Goal: Task Accomplishment & Management: Complete application form

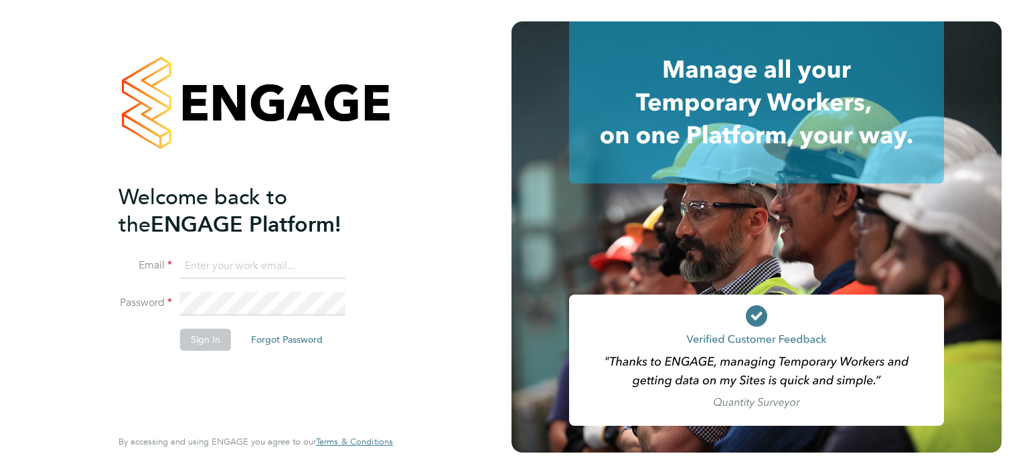
type input "andrew.buckley@justice.gov.uk"
click at [396, 251] on div "Welcome back to the ENGAGE Platform! Email andrew.buckley@justice.gov.uk Passwo…" at bounding box center [256, 237] width 328 height 474
click at [207, 343] on button "Sign In" at bounding box center [205, 339] width 51 height 21
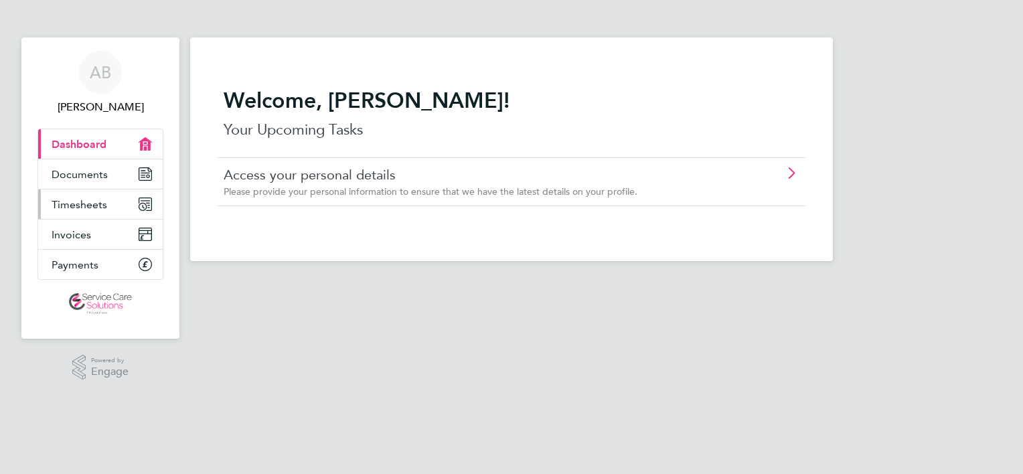
click at [84, 209] on span "Timesheets" at bounding box center [80, 204] width 56 height 13
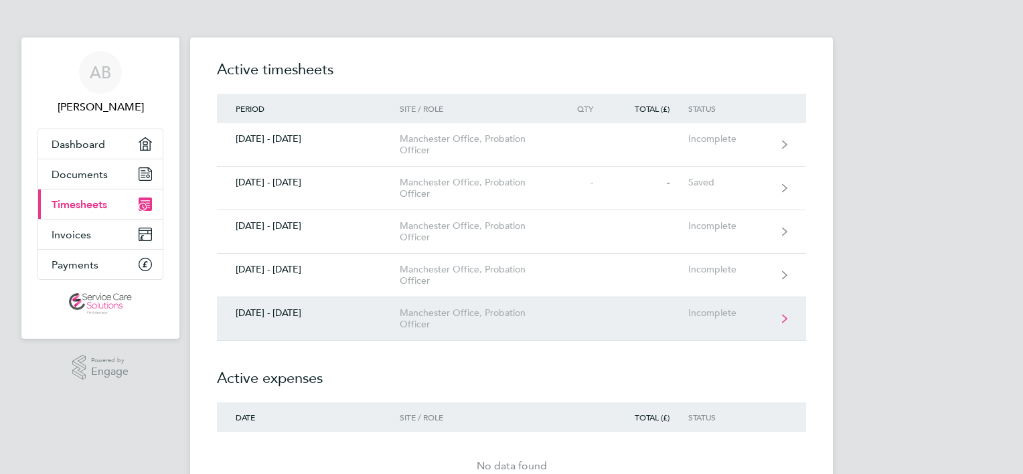
click at [576, 319] on link "[DATE] - [DATE] Manchester Office, Probation Officer Incomplete" at bounding box center [511, 318] width 589 height 43
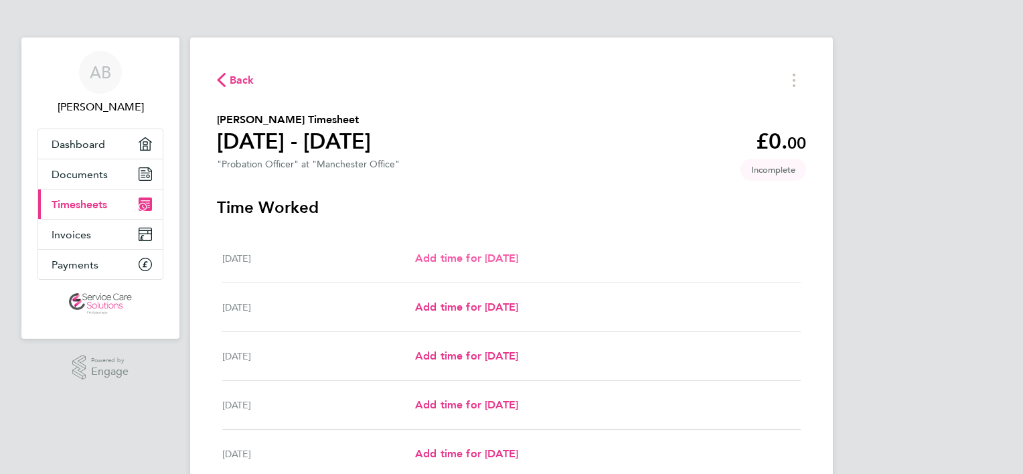
click at [460, 262] on span "Add time for [DATE]" at bounding box center [466, 258] width 103 height 13
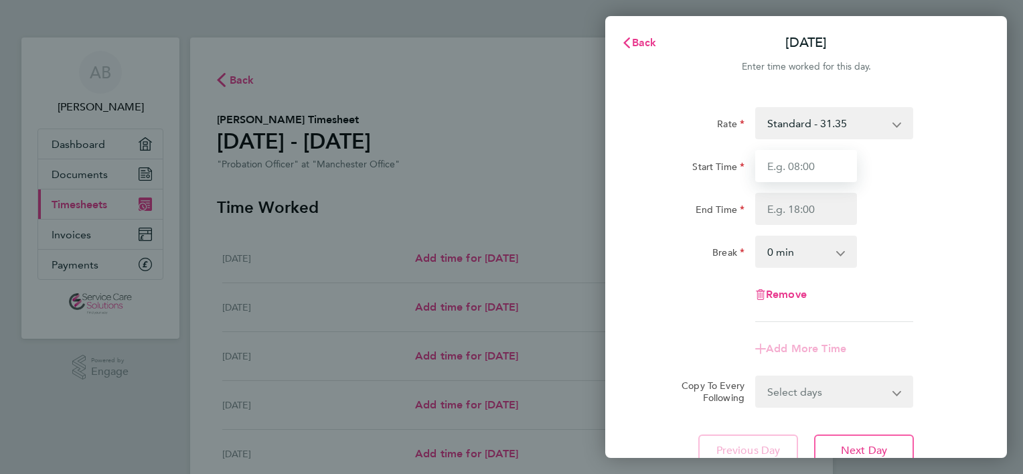
click at [841, 167] on input "Start Time" at bounding box center [806, 166] width 102 height 32
type input "08:00"
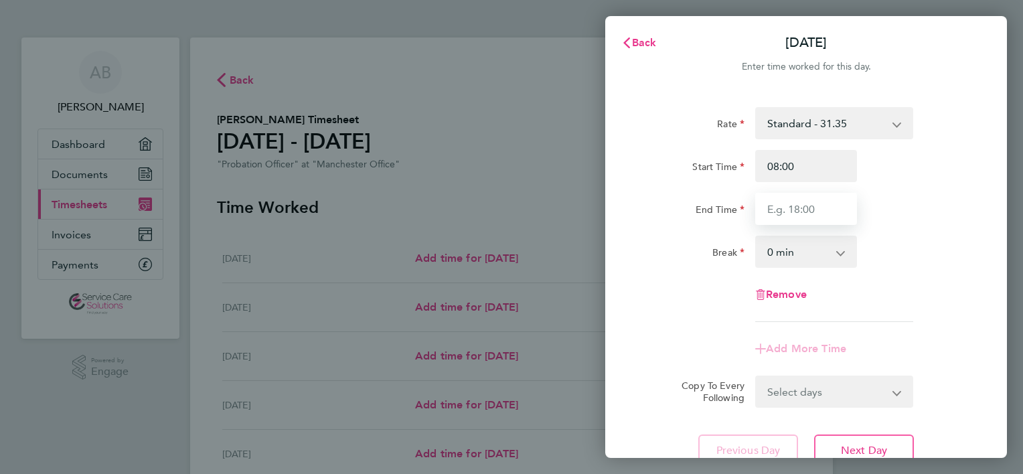
type input "16:00"
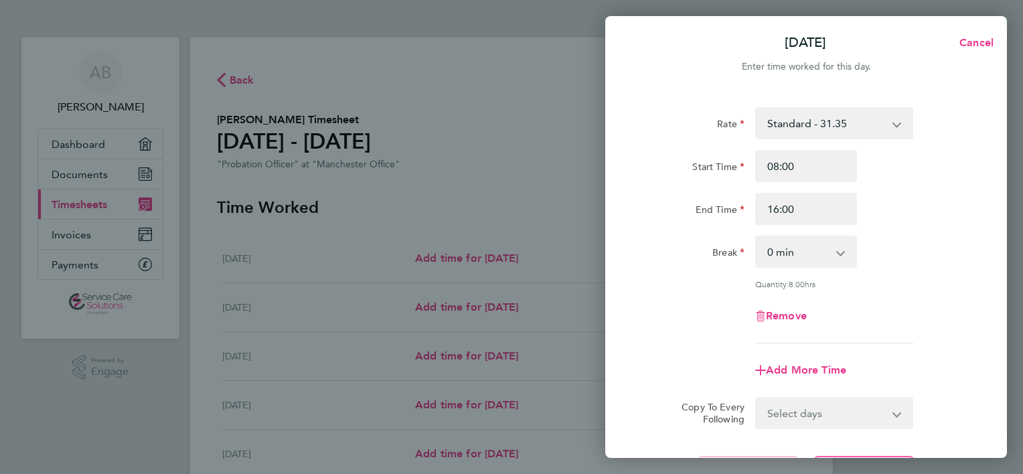
click at [787, 249] on select "0 min 15 min 30 min 45 min 60 min 75 min 90 min" at bounding box center [797, 251] width 83 height 29
select select "30"
click at [756, 237] on select "0 min 15 min 30 min 45 min 60 min 75 min 90 min" at bounding box center [797, 251] width 83 height 29
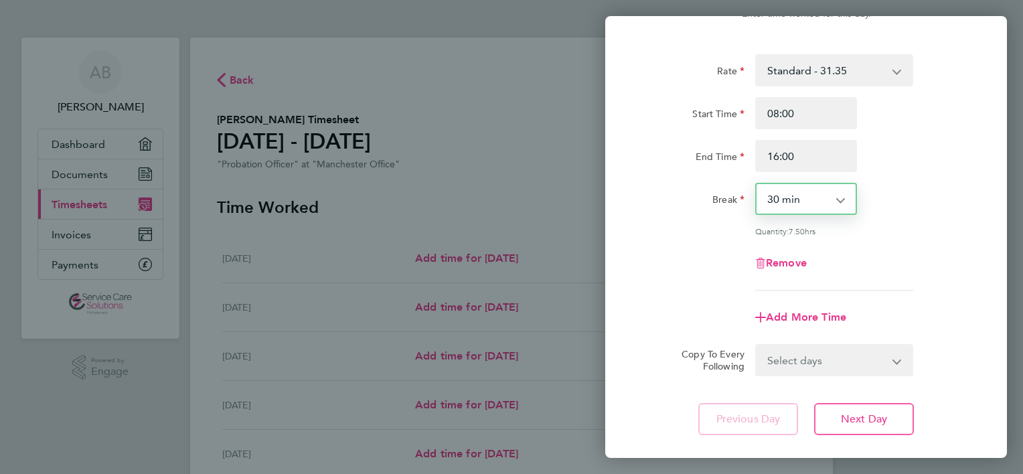
scroll to position [130, 0]
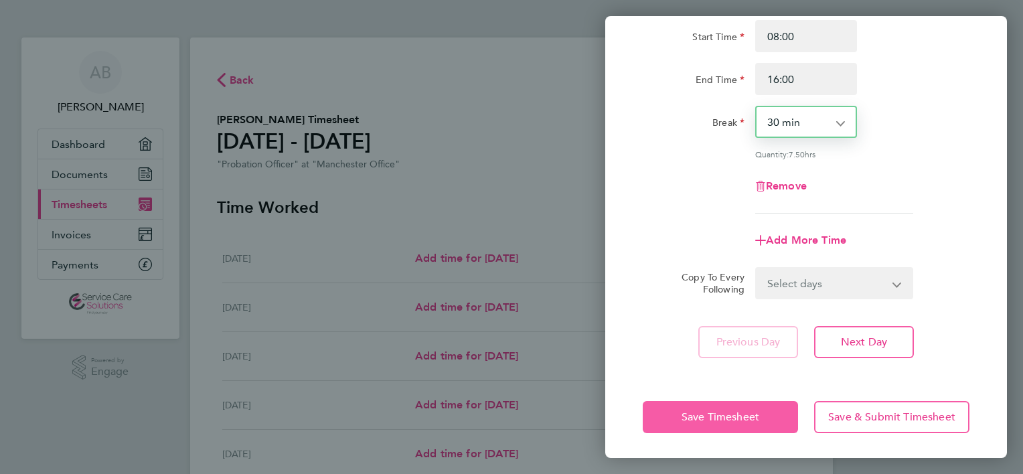
click at [677, 407] on button "Save Timesheet" at bounding box center [719, 417] width 155 height 32
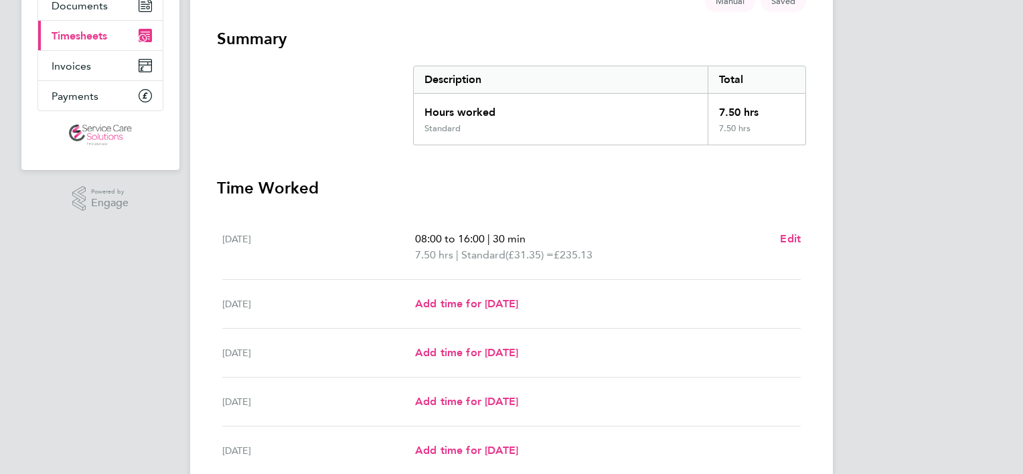
scroll to position [201, 0]
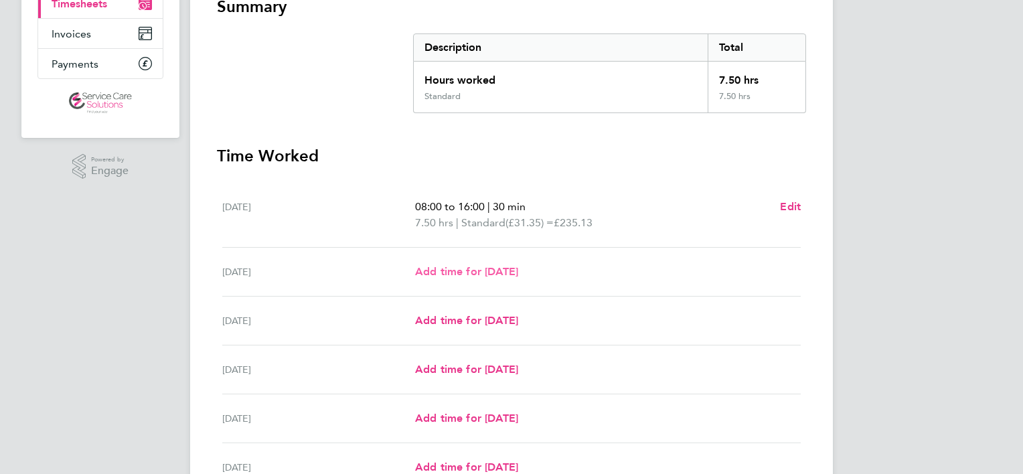
click at [518, 272] on span "Add time for [DATE]" at bounding box center [466, 271] width 103 height 13
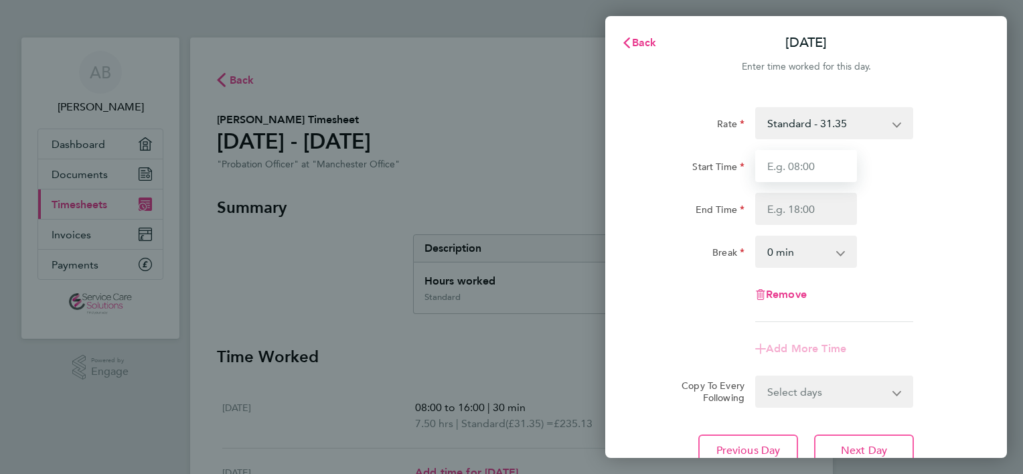
click at [822, 171] on input "Start Time" at bounding box center [806, 166] width 102 height 32
type input "08:00"
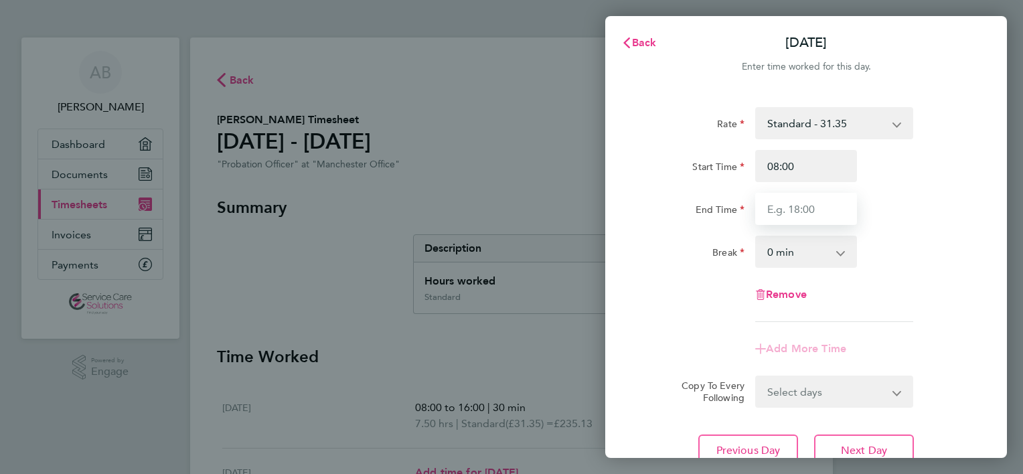
type input "16:00"
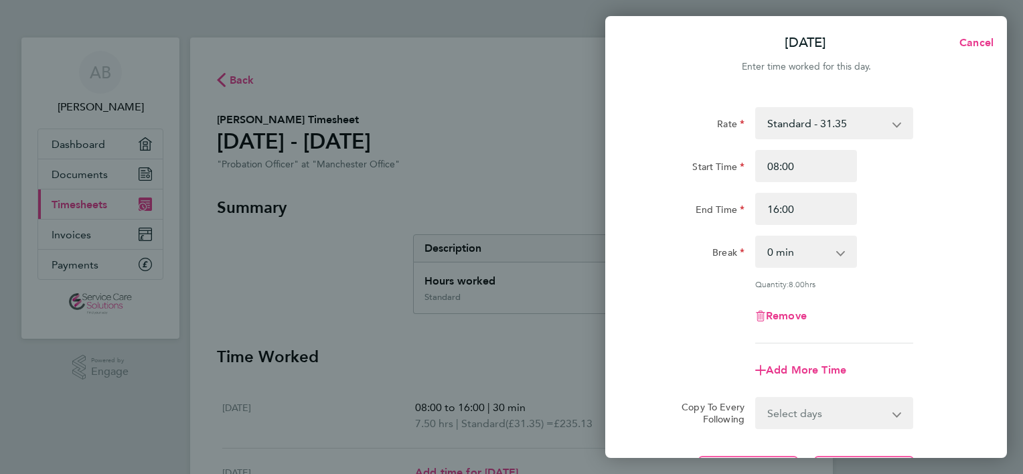
click at [796, 254] on select "0 min 15 min 30 min 45 min 60 min 75 min 90 min" at bounding box center [797, 251] width 83 height 29
select select "90"
click at [756, 237] on select "0 min 15 min 30 min 45 min 60 min 75 min 90 min" at bounding box center [797, 251] width 83 height 29
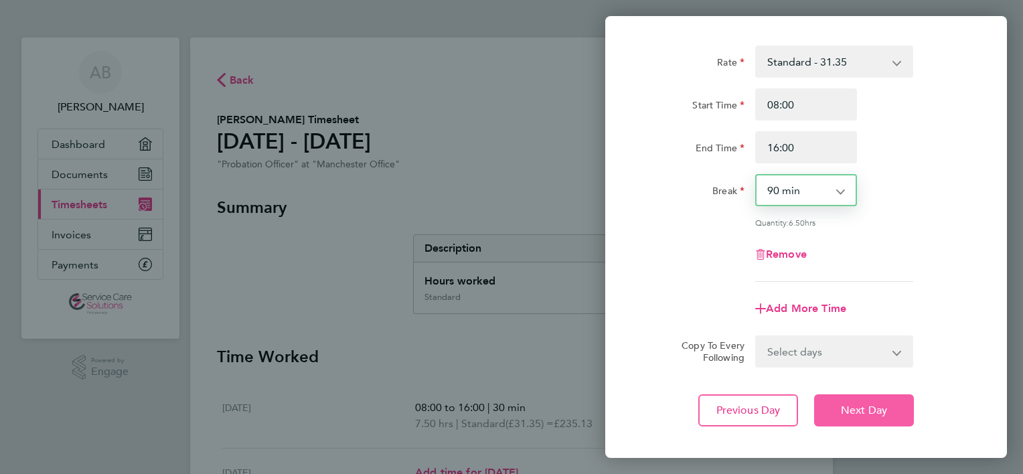
scroll to position [130, 0]
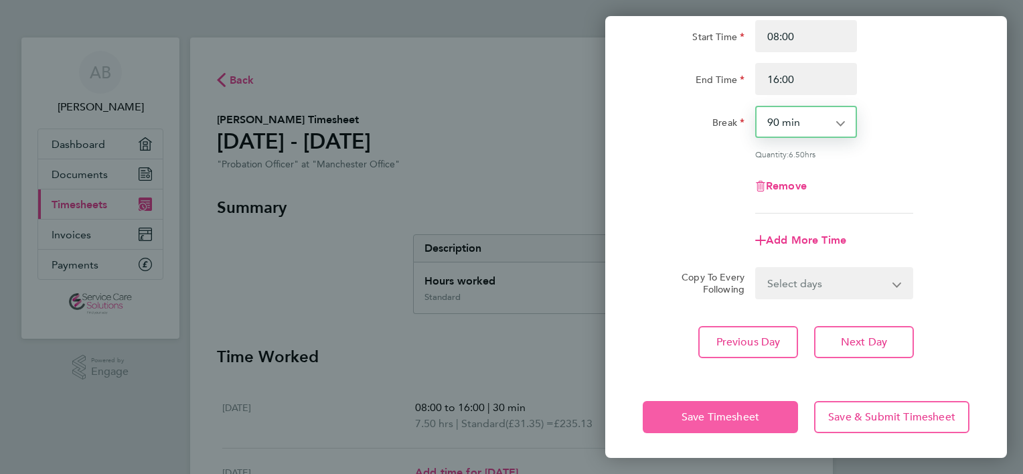
click at [681, 416] on span "Save Timesheet" at bounding box center [720, 416] width 78 height 13
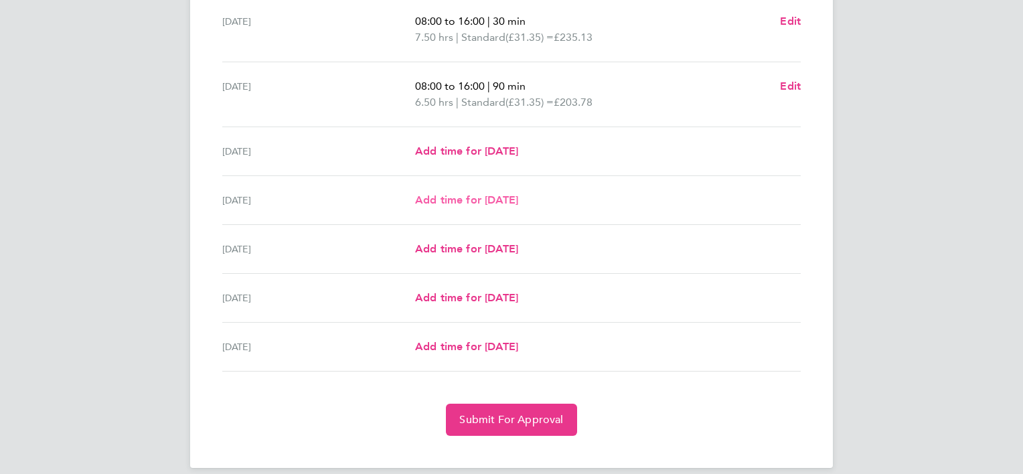
scroll to position [401, 0]
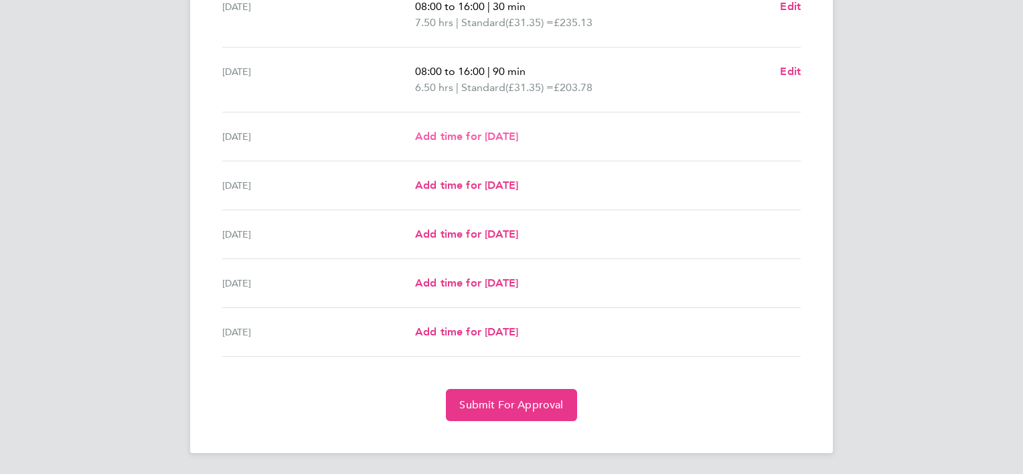
click at [509, 138] on span "Add time for [DATE]" at bounding box center [466, 136] width 103 height 13
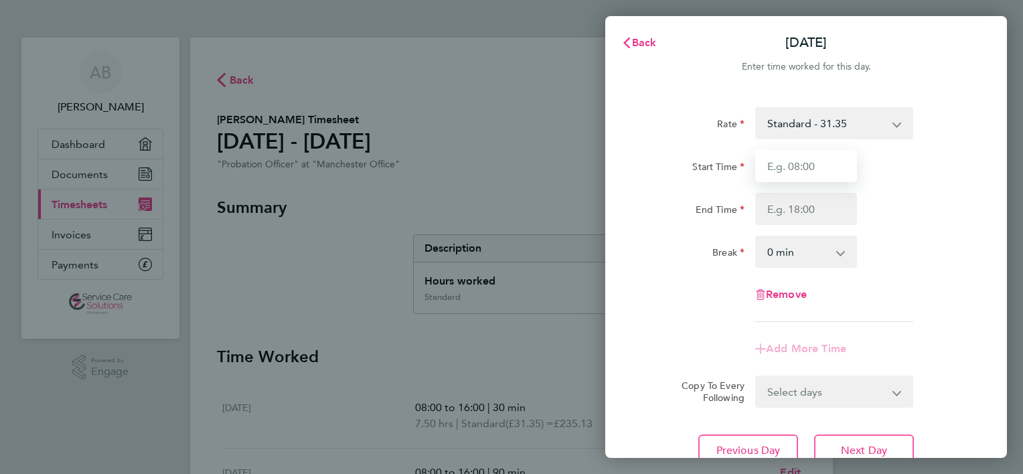
click at [798, 167] on input "Start Time" at bounding box center [806, 166] width 102 height 32
click at [771, 172] on input "Start Time" at bounding box center [806, 166] width 102 height 32
type input "06:30"
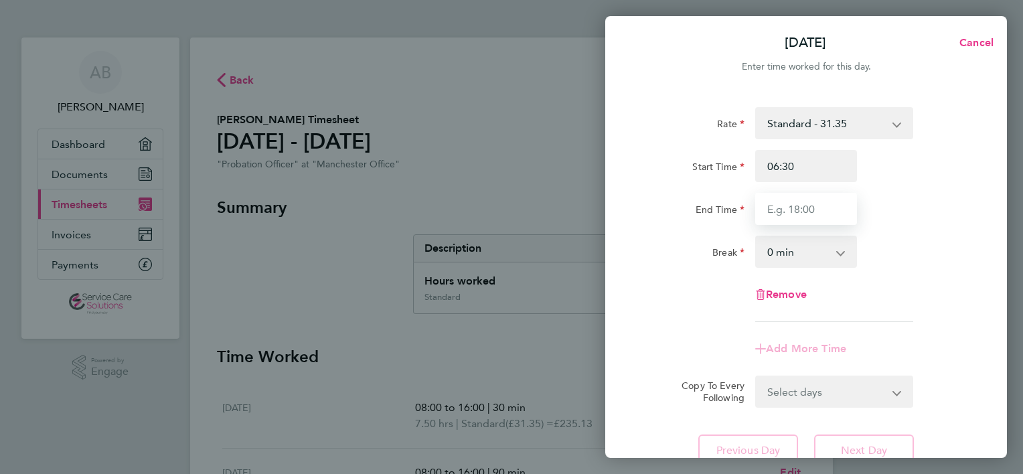
click at [818, 206] on input "End Time" at bounding box center [806, 209] width 102 height 32
type input "06:30"
click at [827, 257] on select "0 min 15 min 30 min 45 min 60 min 75 min 90 min" at bounding box center [797, 251] width 83 height 29
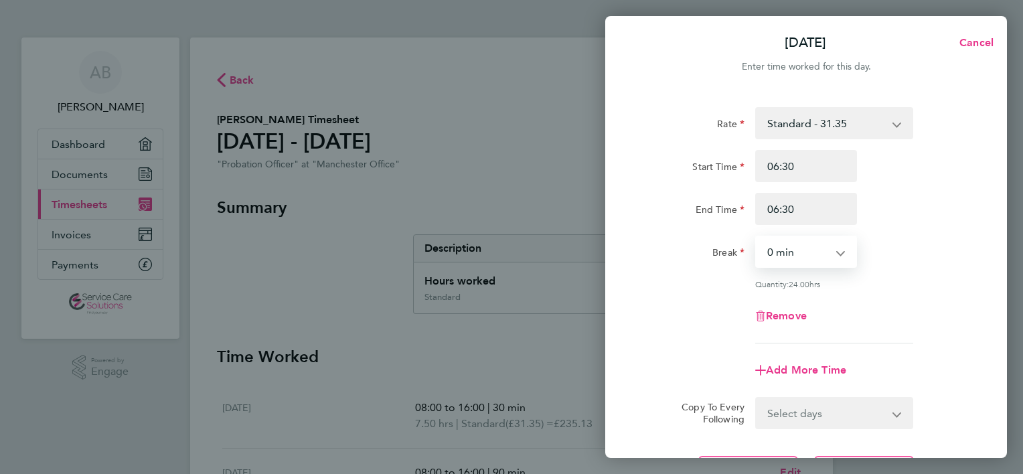
select select "60"
click at [756, 237] on select "0 min 15 min 30 min 45 min 60 min 75 min 90 min" at bounding box center [797, 251] width 83 height 29
click at [884, 300] on div "Remove" at bounding box center [805, 316] width 337 height 32
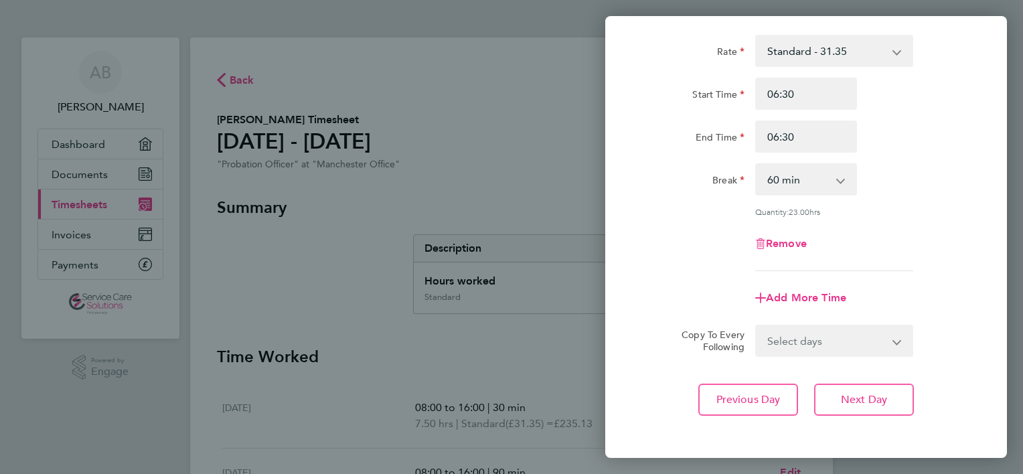
scroll to position [130, 0]
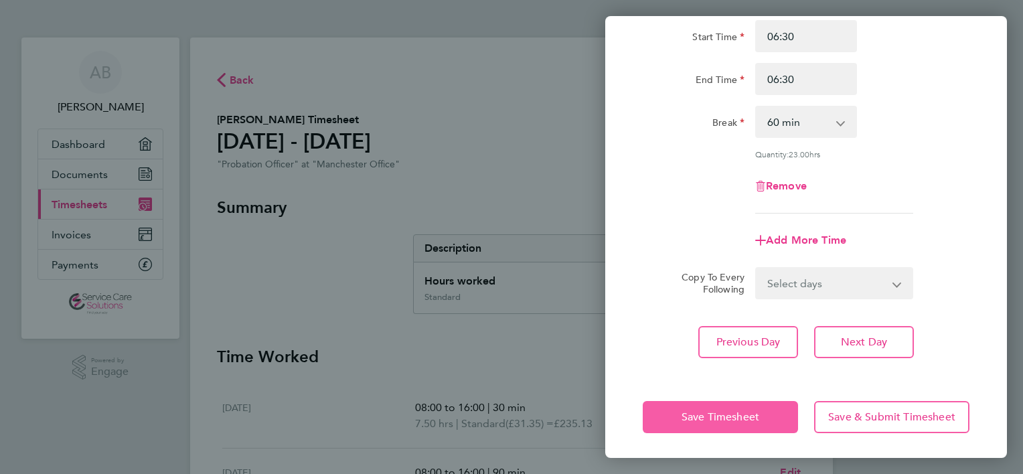
click at [667, 419] on button "Save Timesheet" at bounding box center [719, 417] width 155 height 32
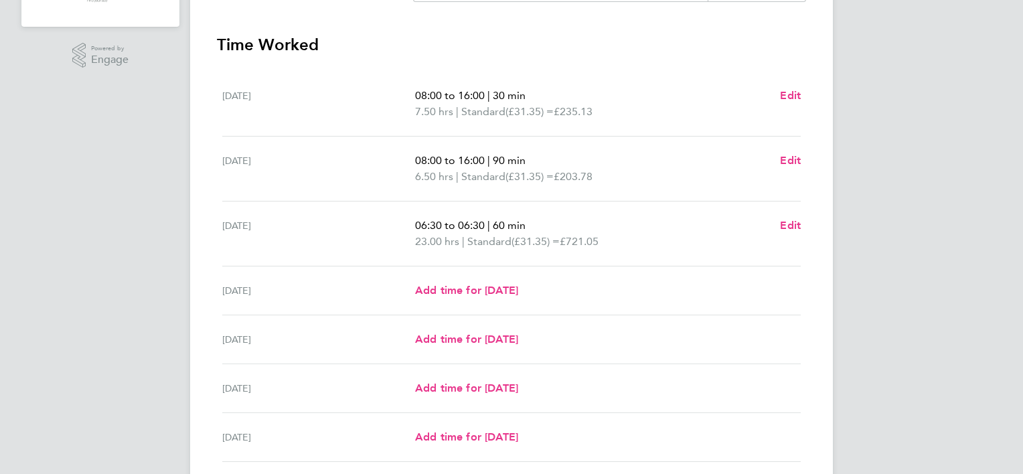
scroll to position [335, 0]
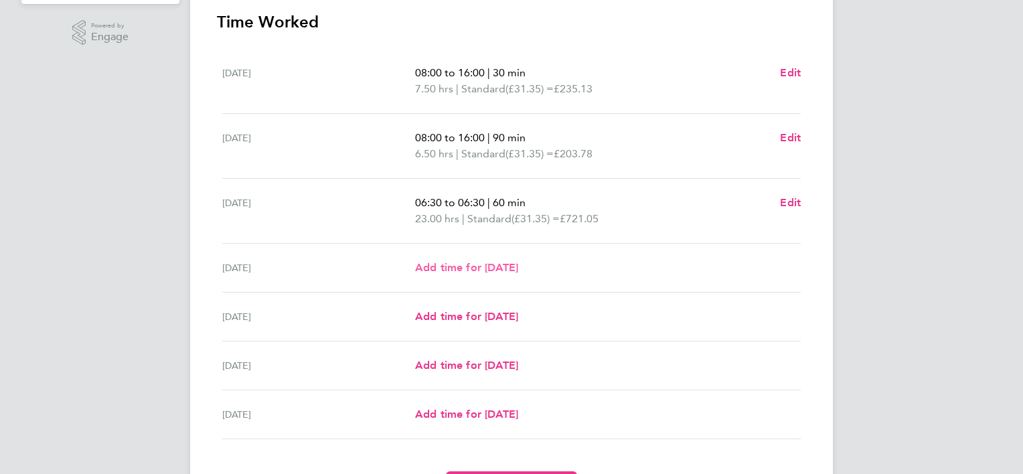
click at [498, 268] on span "Add time for [DATE]" at bounding box center [466, 267] width 103 height 13
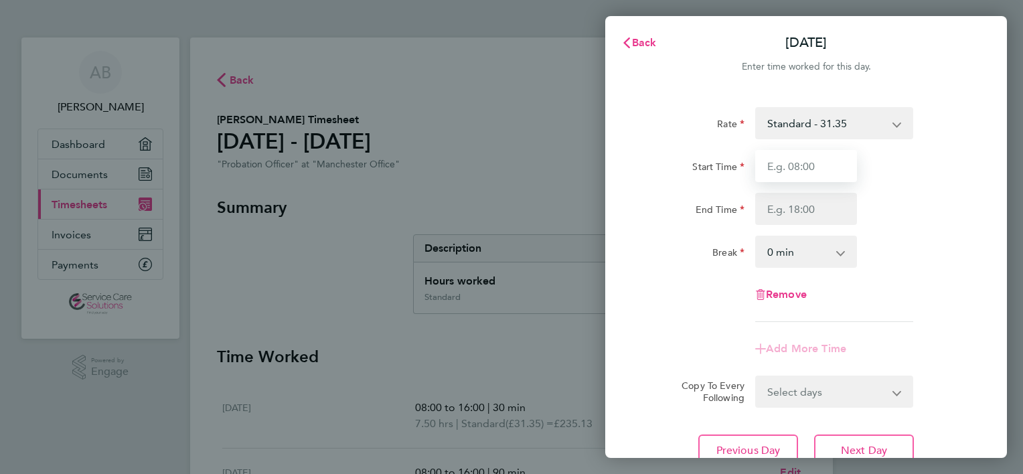
click at [771, 175] on input "Start Time" at bounding box center [806, 166] width 102 height 32
type input "06:30"
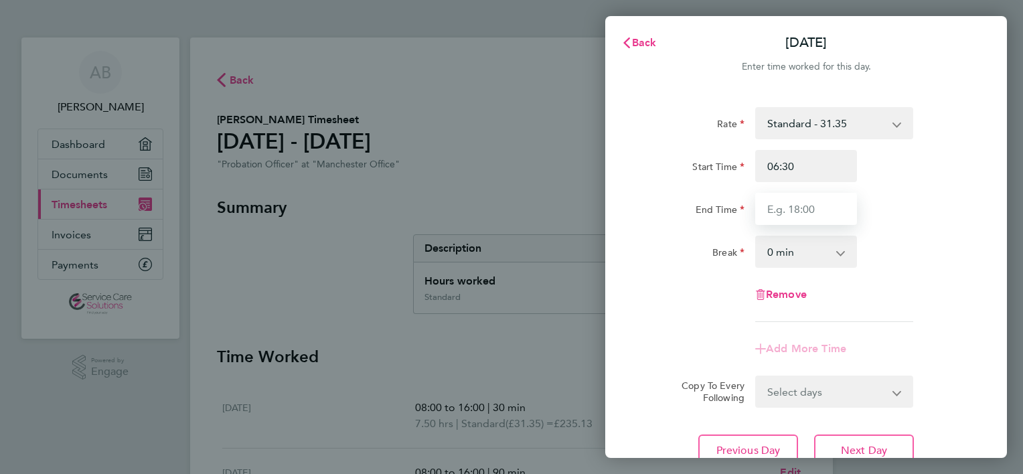
type input "06:30"
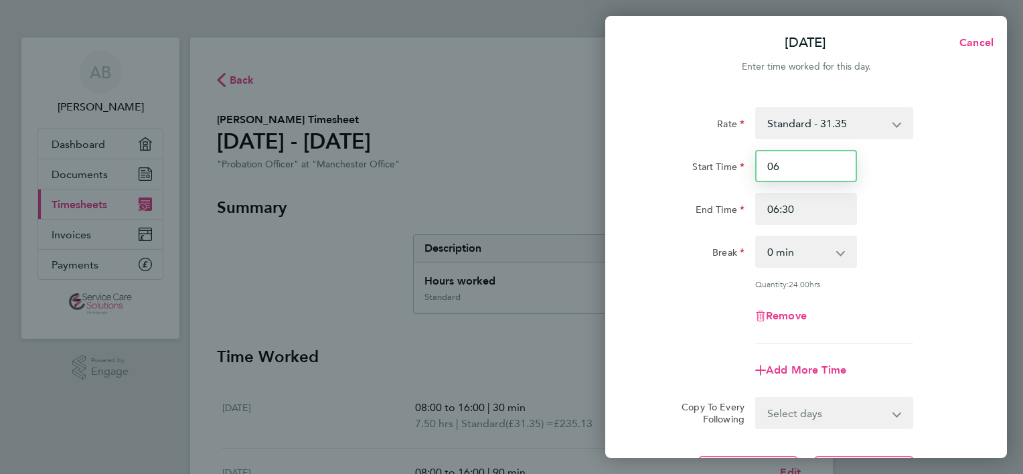
type input "0"
type input "08:00"
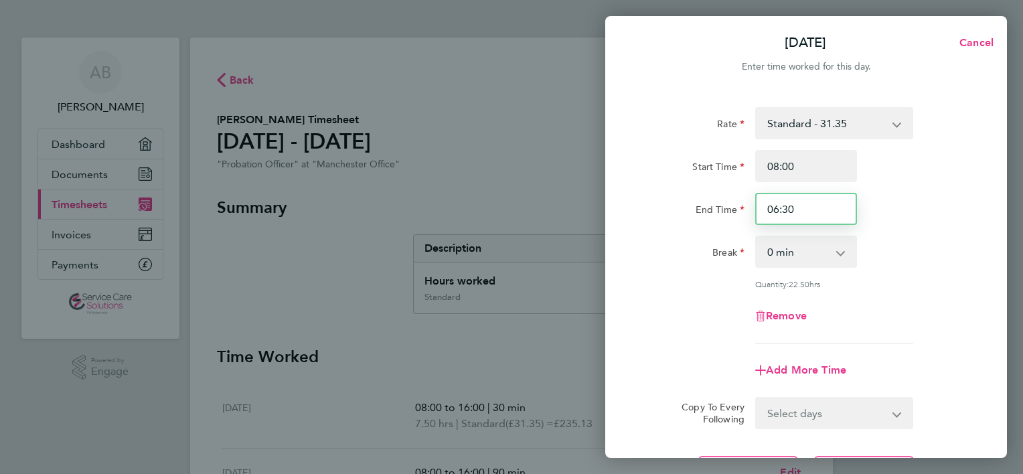
click at [784, 215] on input "06:30" at bounding box center [806, 209] width 102 height 32
click at [794, 211] on input "06:30" at bounding box center [806, 209] width 102 height 32
type input "0"
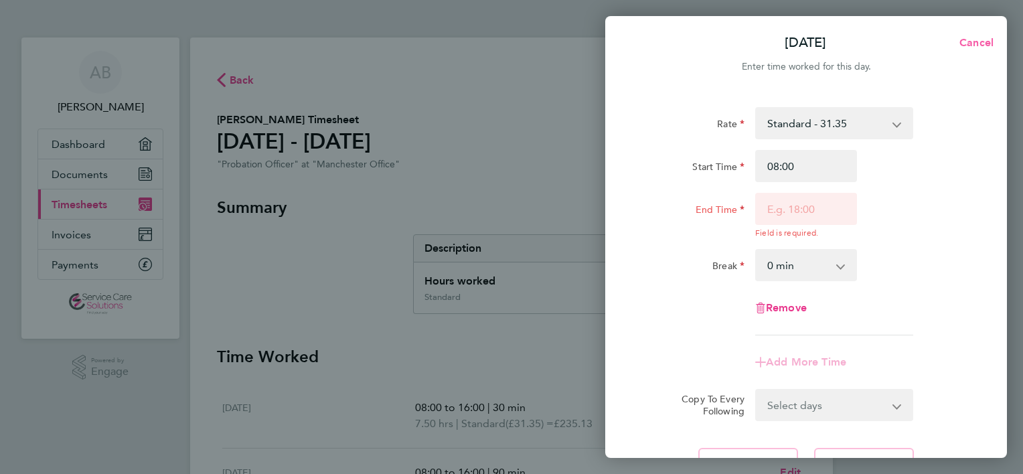
click at [974, 46] on span "Cancel" at bounding box center [974, 42] width 38 height 13
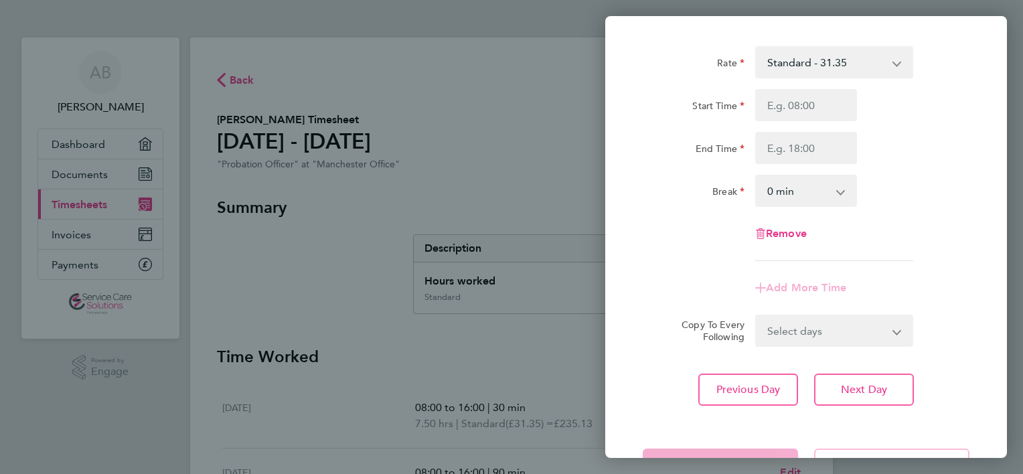
scroll to position [110, 0]
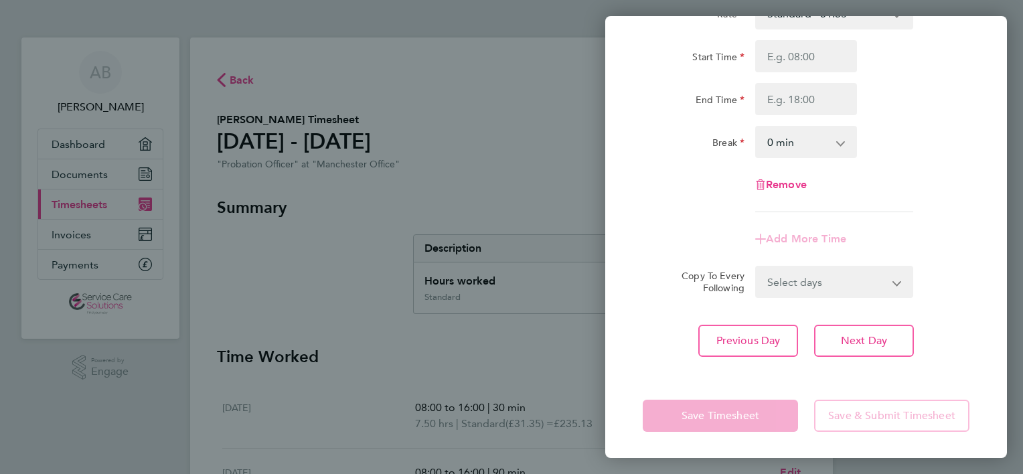
click at [328, 198] on div "Back [DATE] Enter time worked for this day. Rate Standard - 31.35 Start Time En…" at bounding box center [511, 237] width 1023 height 474
click at [471, 195] on div "Back [DATE] Enter time worked for this day. Rate Standard - 31.35 Start Time En…" at bounding box center [511, 237] width 1023 height 474
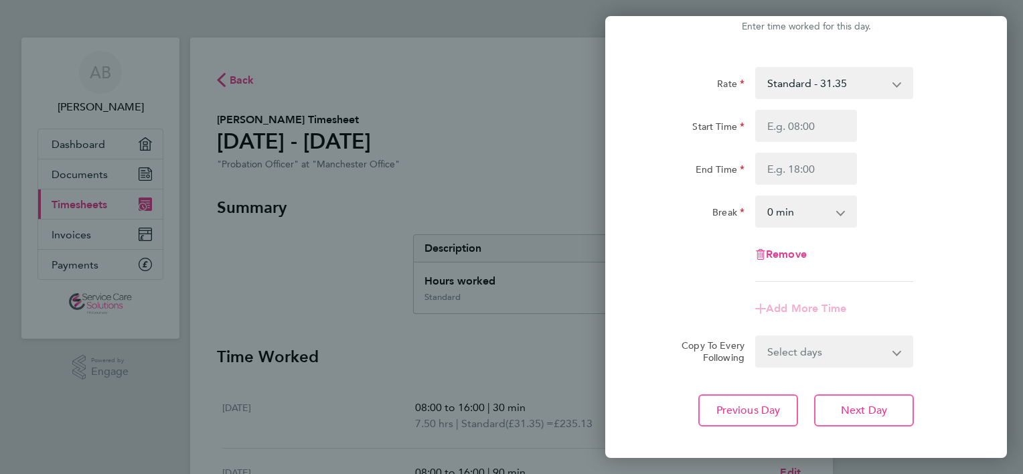
scroll to position [0, 0]
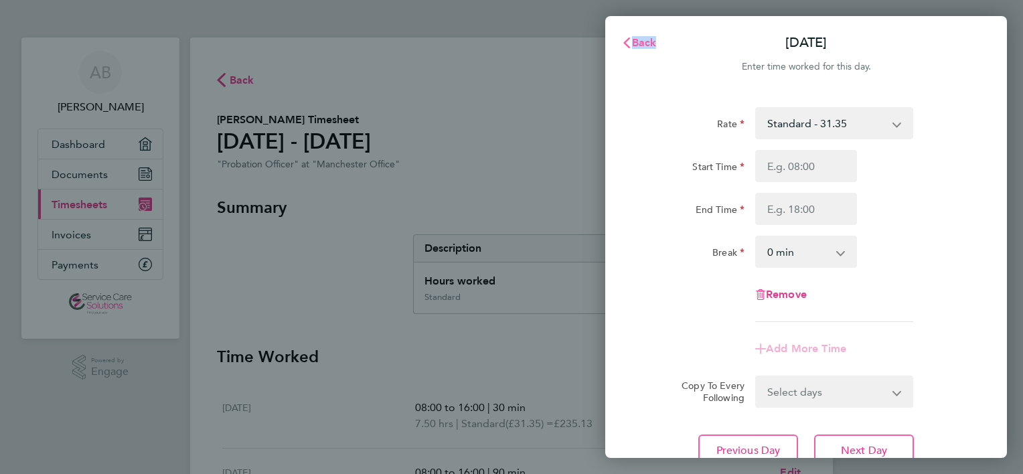
click at [634, 43] on span "Back" at bounding box center [644, 42] width 25 height 13
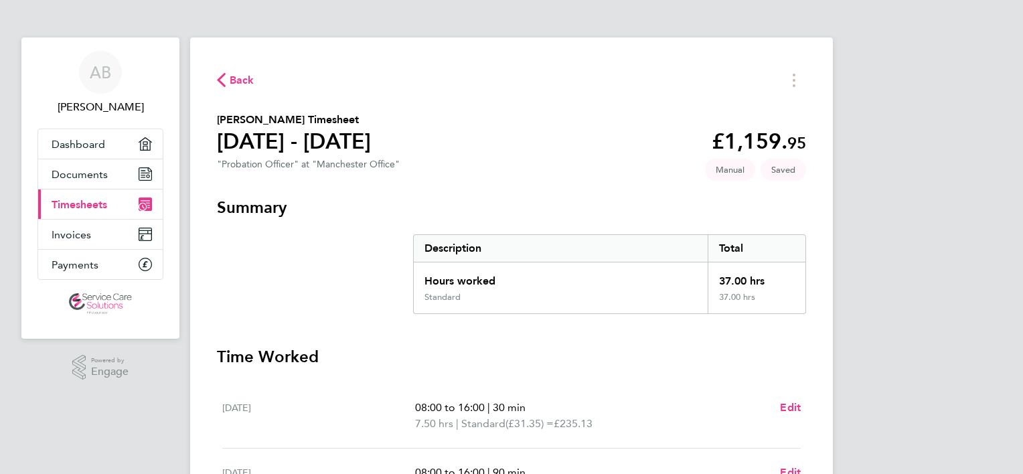
click at [535, 150] on section "[PERSON_NAME] Timesheet [DATE] - [DATE] £1,159. 95 "Probation Officer" at "Manc…" at bounding box center [511, 144] width 589 height 64
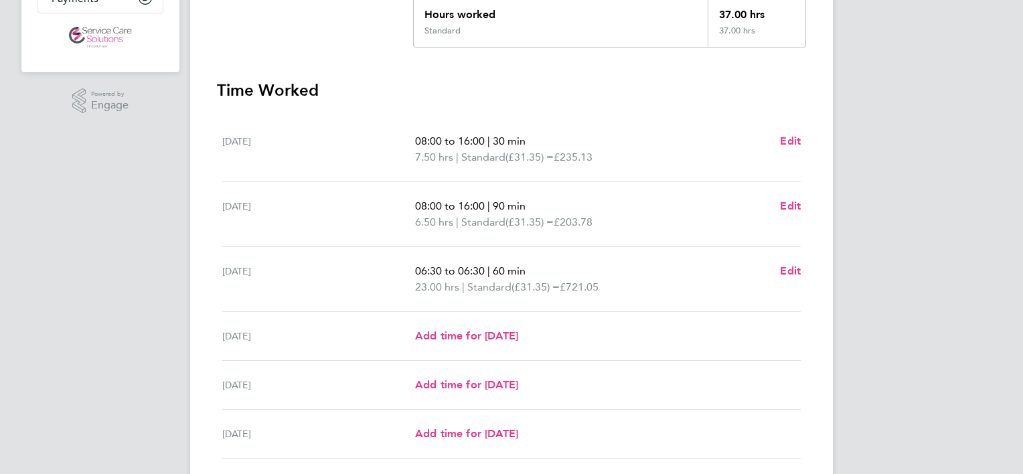
scroll to position [268, 0]
click at [462, 387] on span "Add time for [DATE]" at bounding box center [466, 383] width 103 height 13
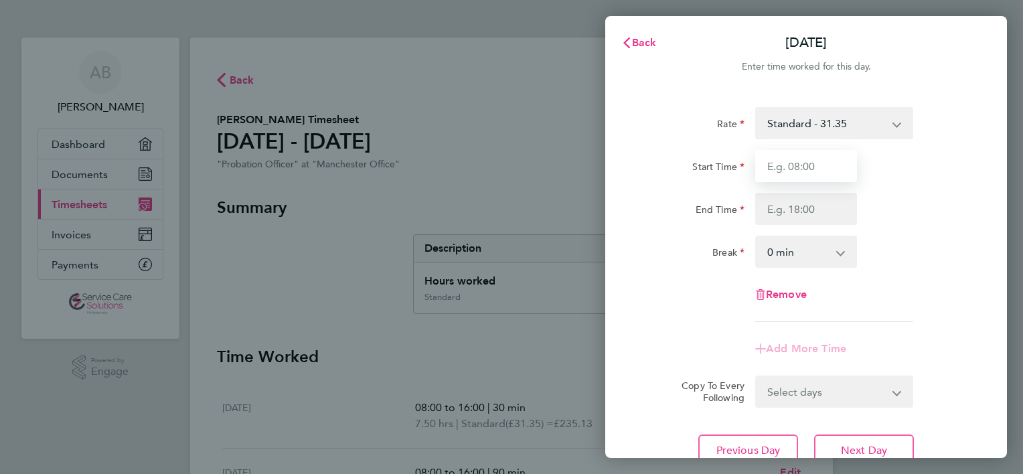
click at [825, 168] on input "Start Time" at bounding box center [806, 166] width 102 height 32
type input "09:00"
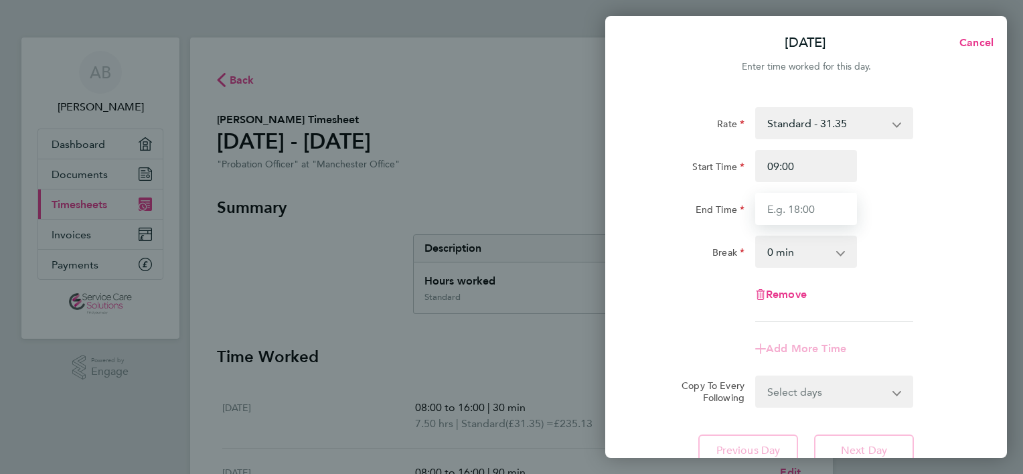
click at [786, 213] on input "End Time" at bounding box center [806, 209] width 102 height 32
type input "15:00"
click at [768, 254] on select "0 min 15 min 30 min 45 min 60 min 75 min 90 min" at bounding box center [797, 251] width 83 height 29
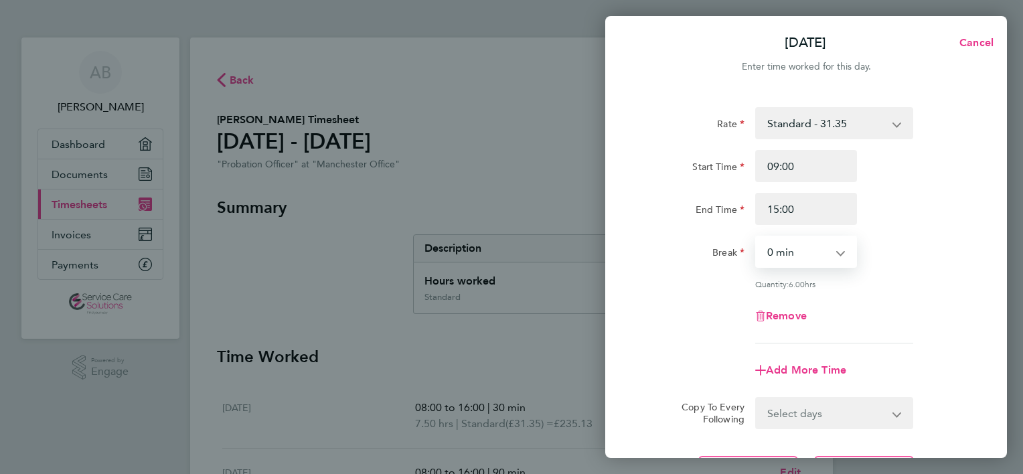
select select "30"
click at [756, 237] on select "0 min 15 min 30 min 45 min 60 min 75 min 90 min" at bounding box center [797, 251] width 83 height 29
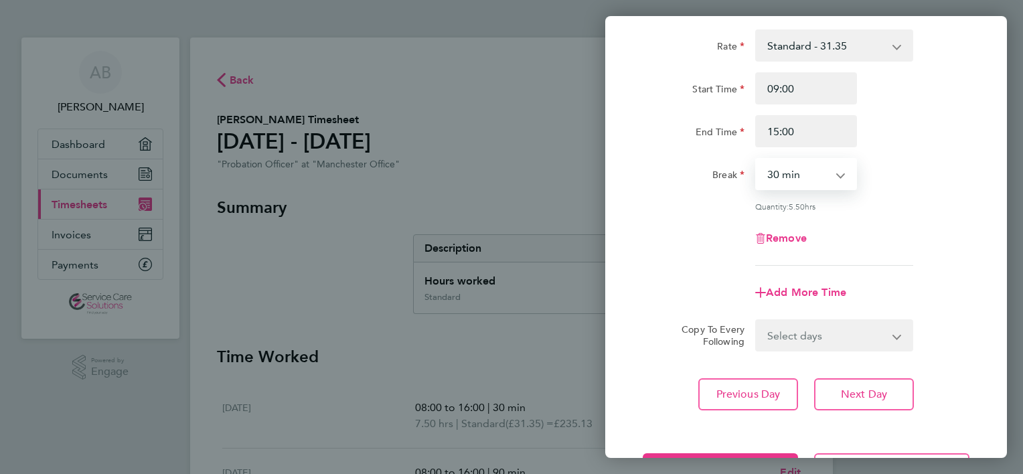
scroll to position [130, 0]
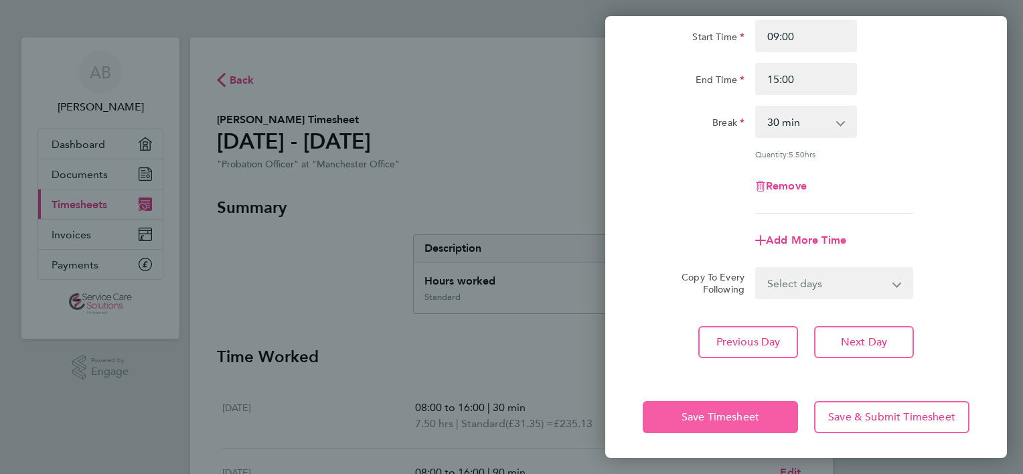
click at [700, 410] on span "Save Timesheet" at bounding box center [720, 416] width 78 height 13
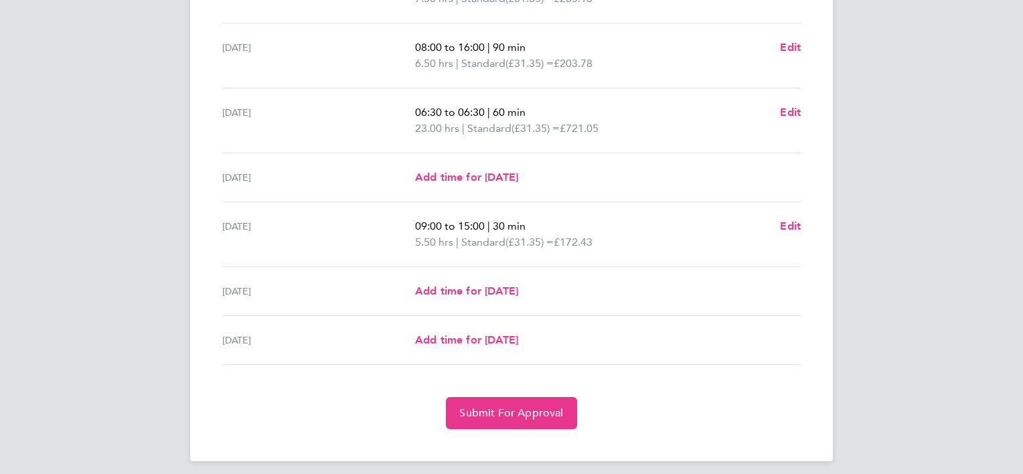
scroll to position [433, 0]
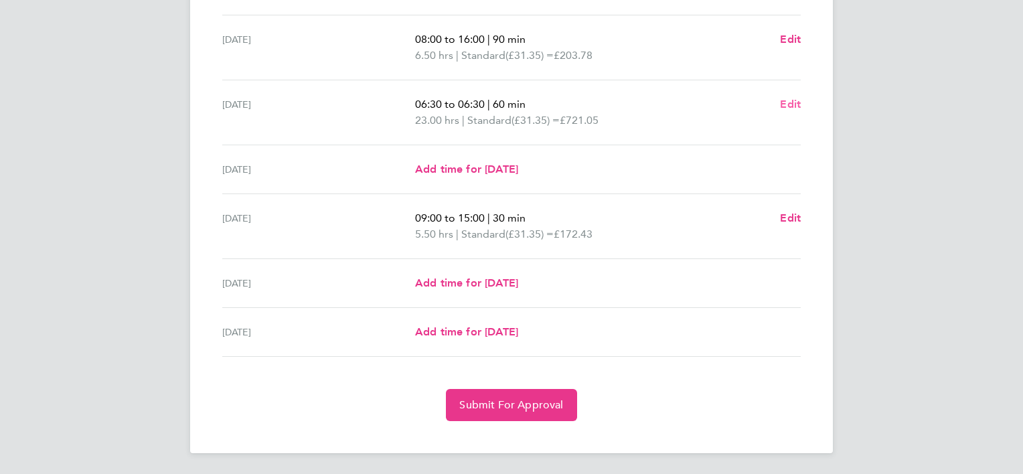
click at [785, 106] on span "Edit" at bounding box center [790, 104] width 21 height 13
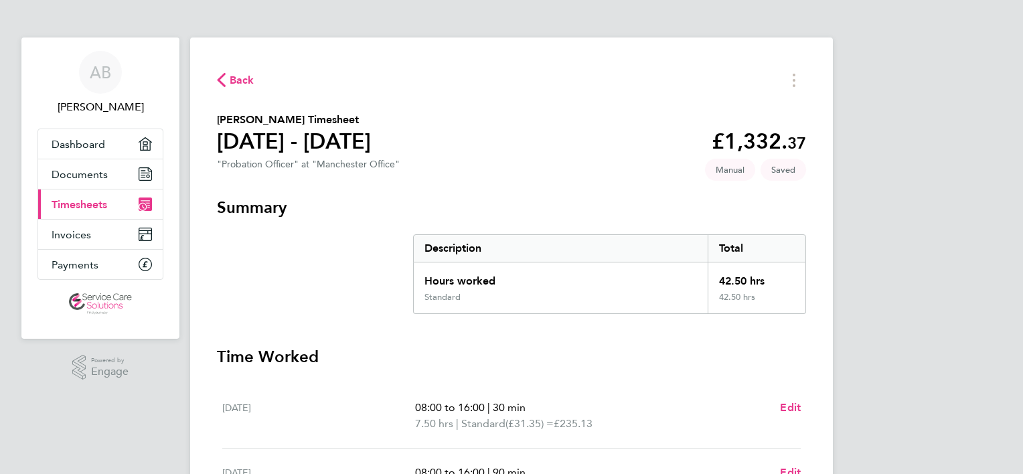
select select "60"
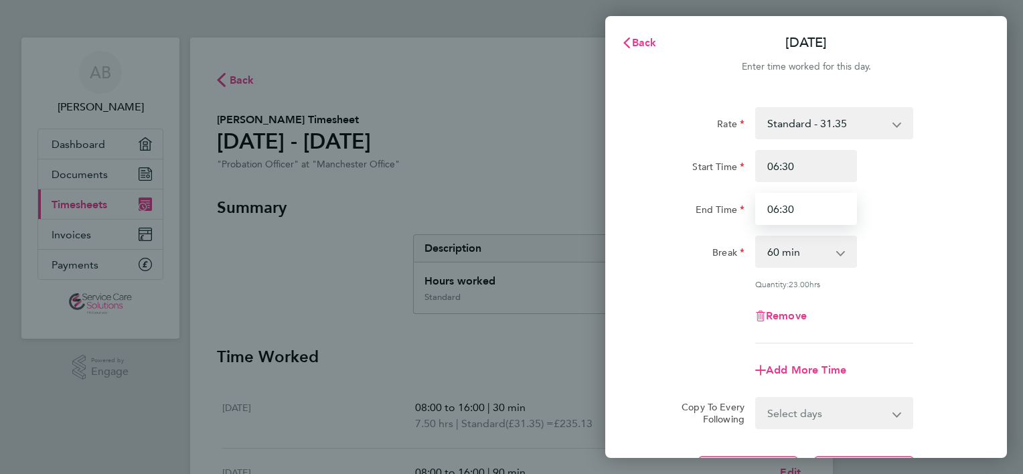
click at [810, 213] on input "06:30" at bounding box center [806, 209] width 102 height 32
type input "0"
type input "18:30"
click at [701, 198] on div "End Time" at bounding box center [693, 206] width 102 height 27
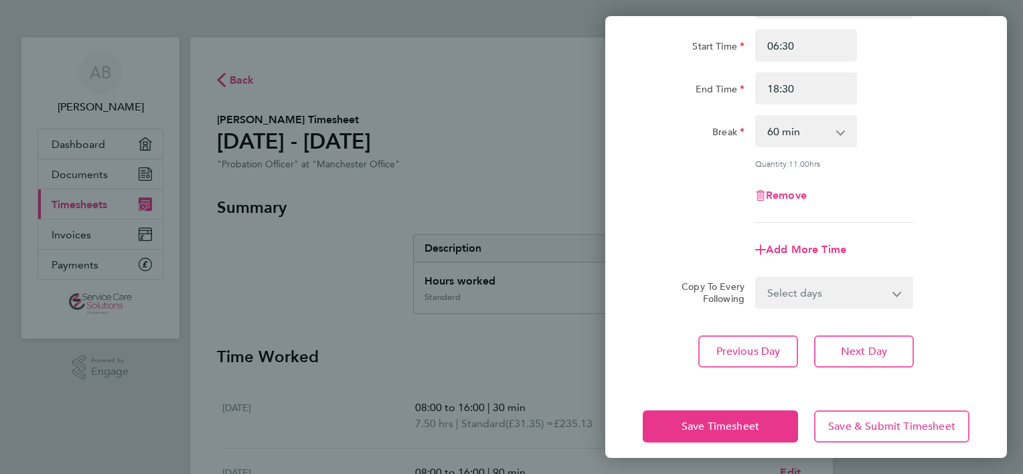
scroll to position [130, 0]
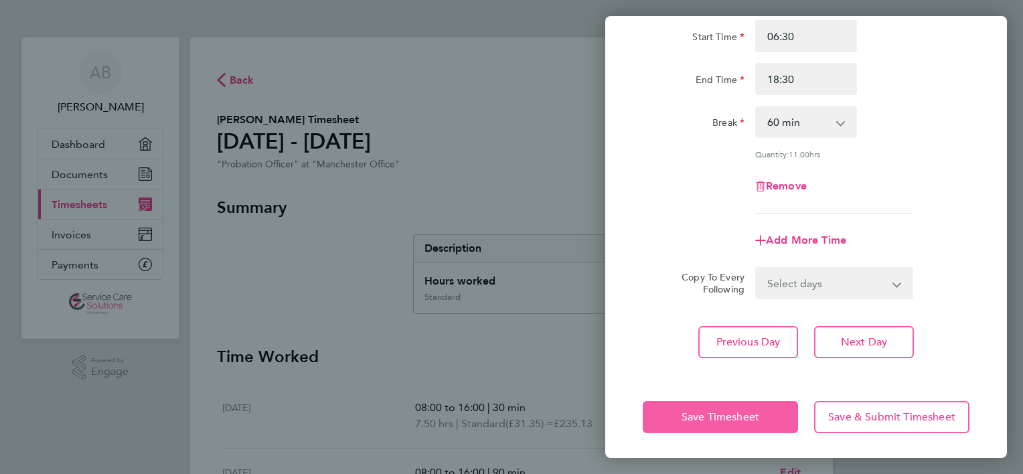
click at [713, 413] on span "Save Timesheet" at bounding box center [720, 416] width 78 height 13
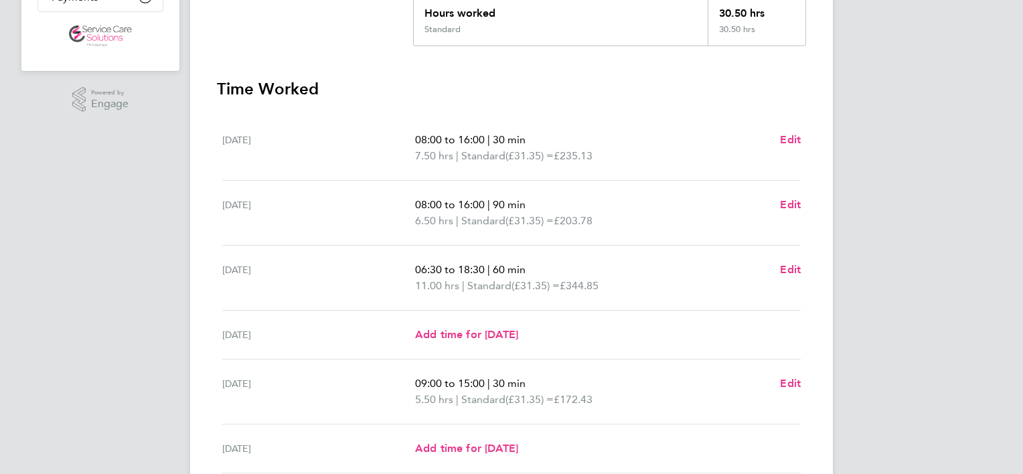
scroll to position [335, 0]
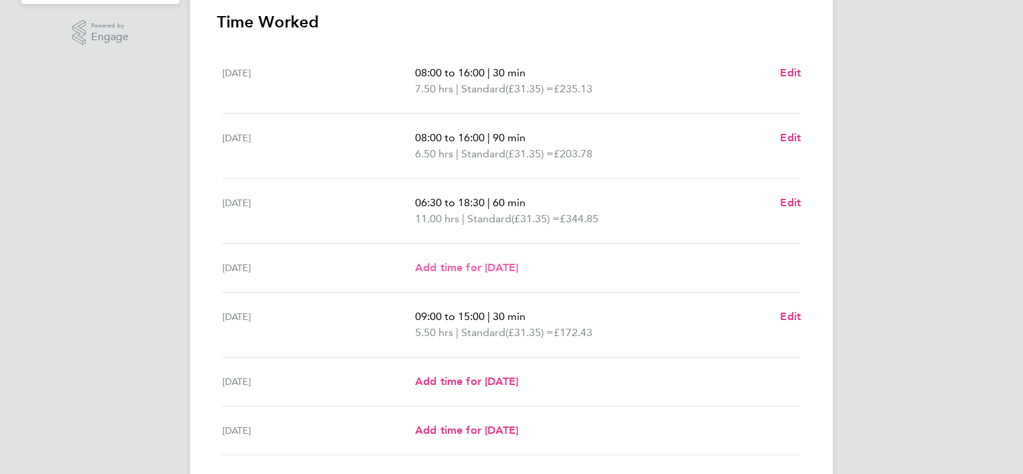
click at [495, 273] on span "Add time for [DATE]" at bounding box center [466, 267] width 103 height 13
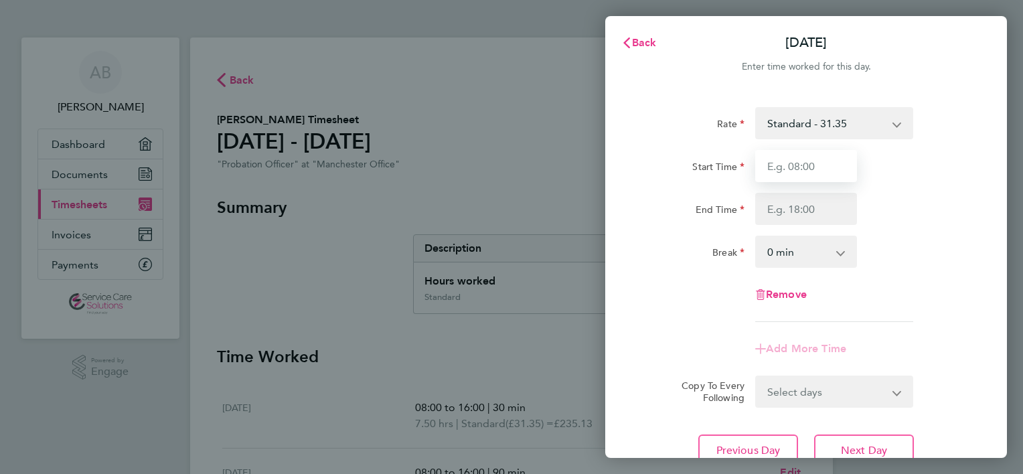
click at [822, 172] on input "Start Time" at bounding box center [806, 166] width 102 height 32
type input "08:00"
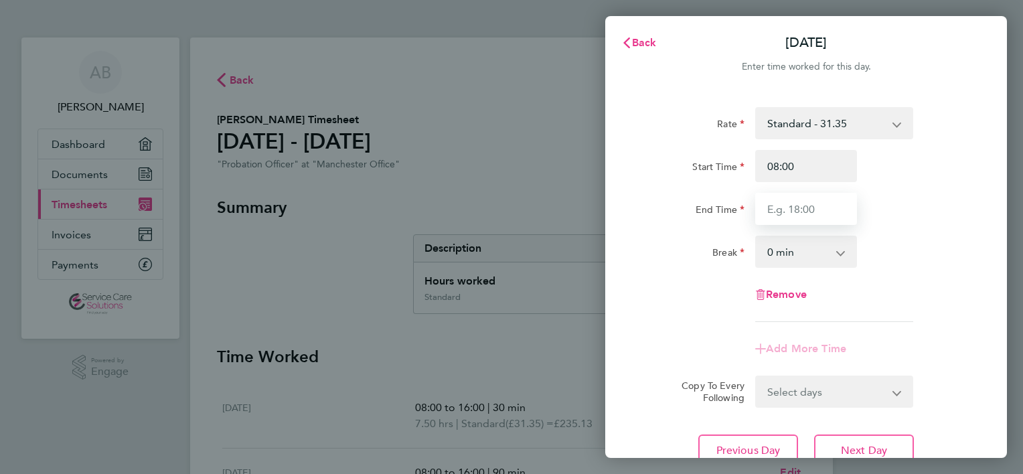
click at [768, 202] on input "End Time" at bounding box center [806, 209] width 102 height 32
type input "16:00"
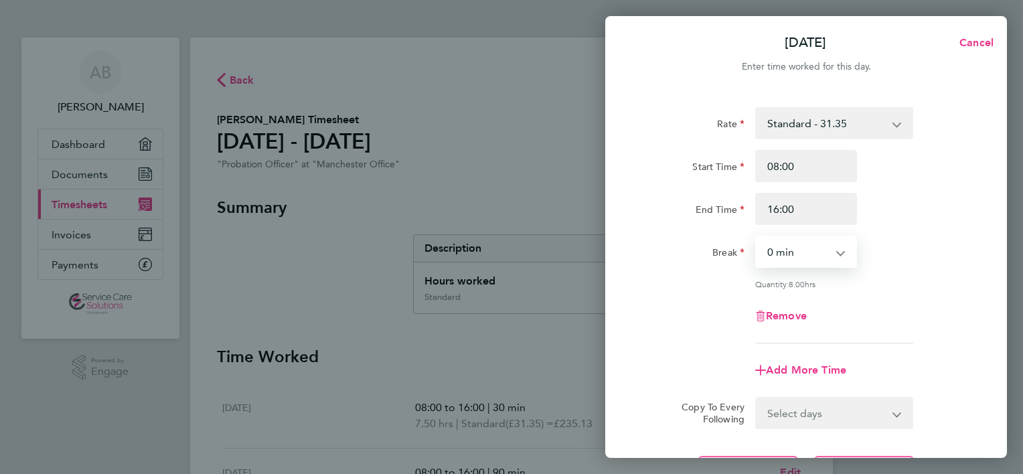
click at [780, 257] on select "0 min 15 min 30 min 45 min 60 min 75 min 90 min" at bounding box center [797, 251] width 83 height 29
select select "30"
click at [756, 237] on select "0 min 15 min 30 min 45 min 60 min 75 min 90 min" at bounding box center [797, 251] width 83 height 29
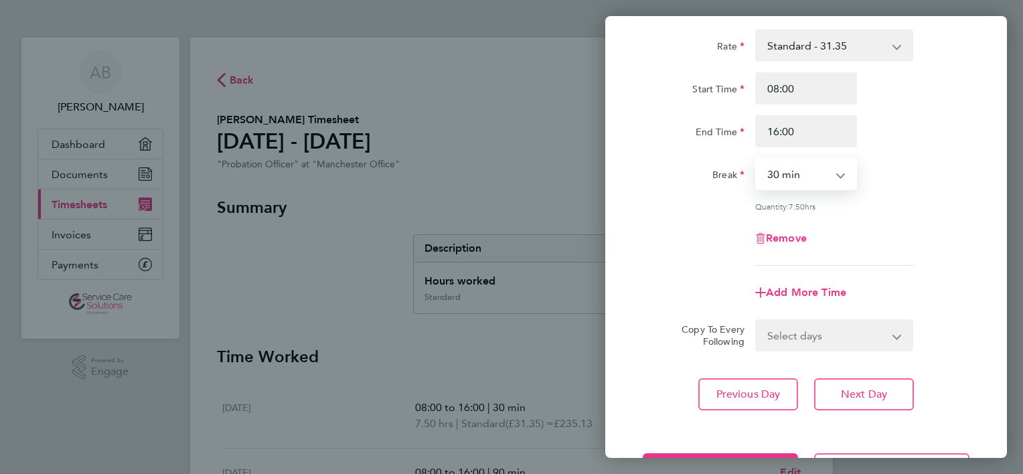
scroll to position [130, 0]
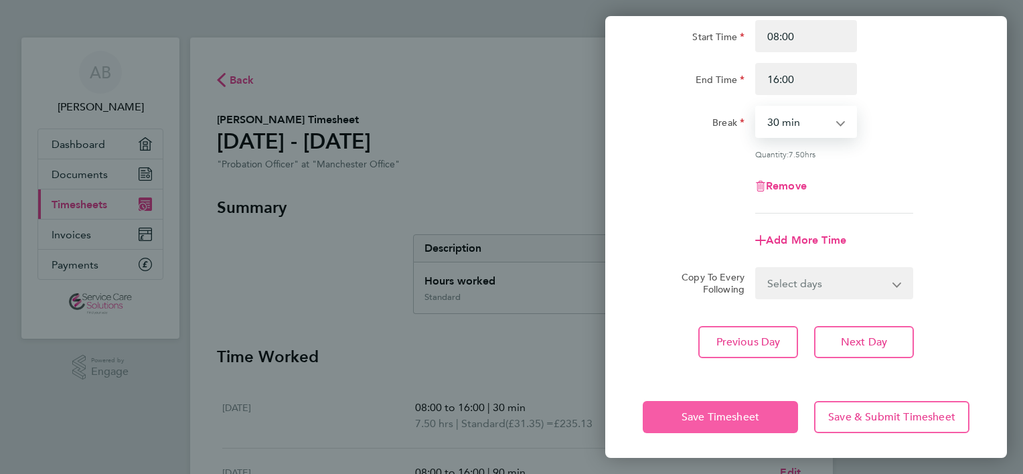
click at [686, 416] on span "Save Timesheet" at bounding box center [720, 416] width 78 height 13
